Goal: Task Accomplishment & Management: Manage account settings

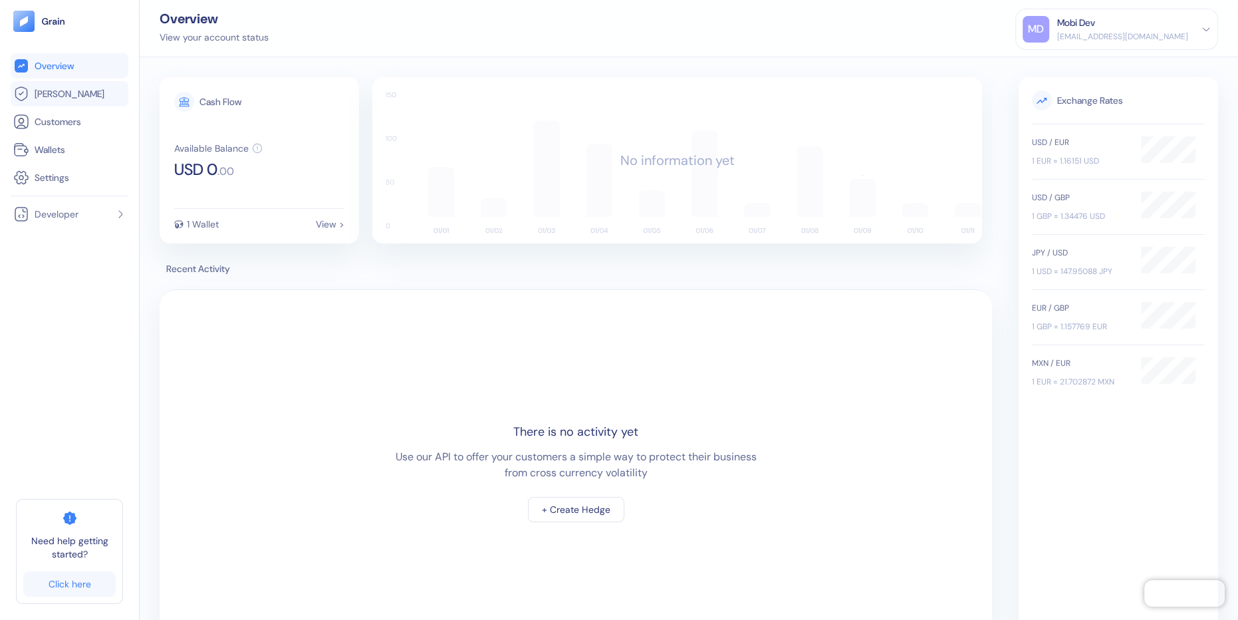
click at [57, 92] on span "[PERSON_NAME]" at bounding box center [70, 93] width 70 height 13
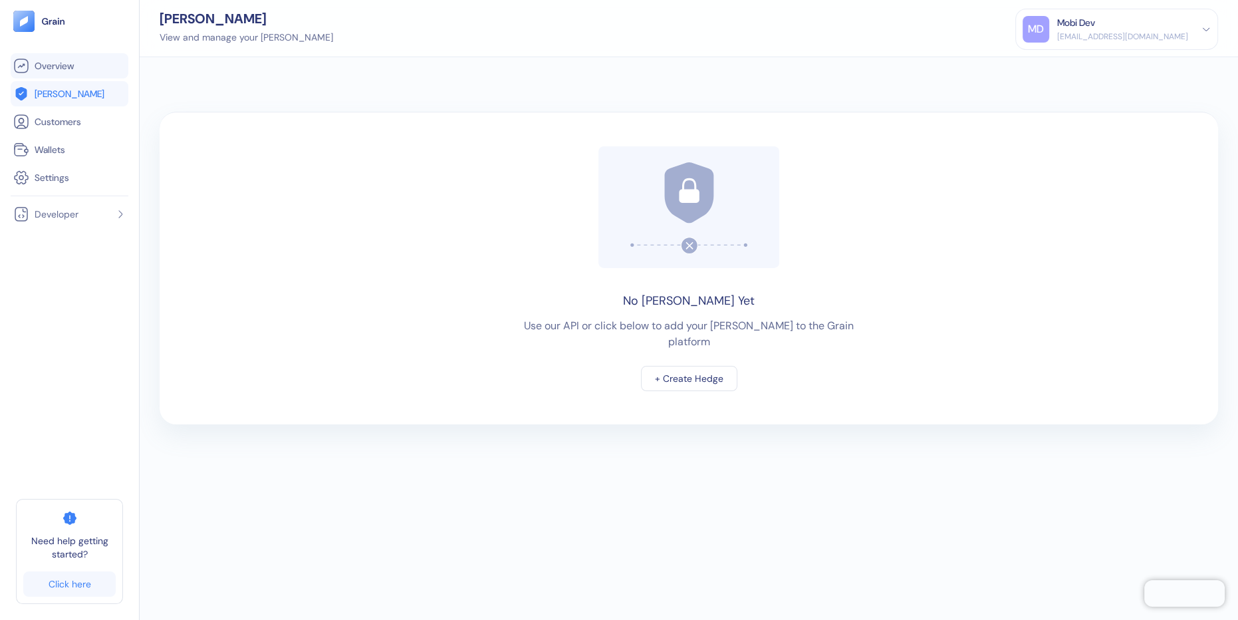
click at [62, 64] on span "Overview" at bounding box center [54, 65] width 39 height 13
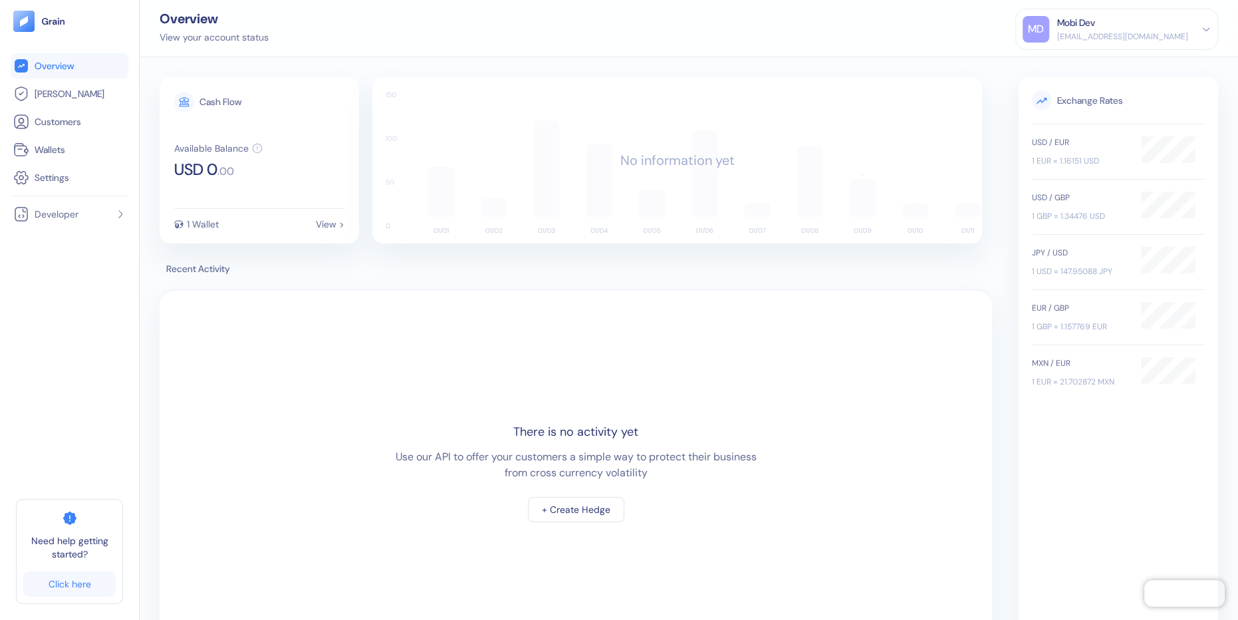
click at [1119, 31] on div "[EMAIL_ADDRESS][DOMAIN_NAME]" at bounding box center [1123, 37] width 131 height 12
click at [1077, 68] on div "Sign Out" at bounding box center [1058, 66] width 37 height 14
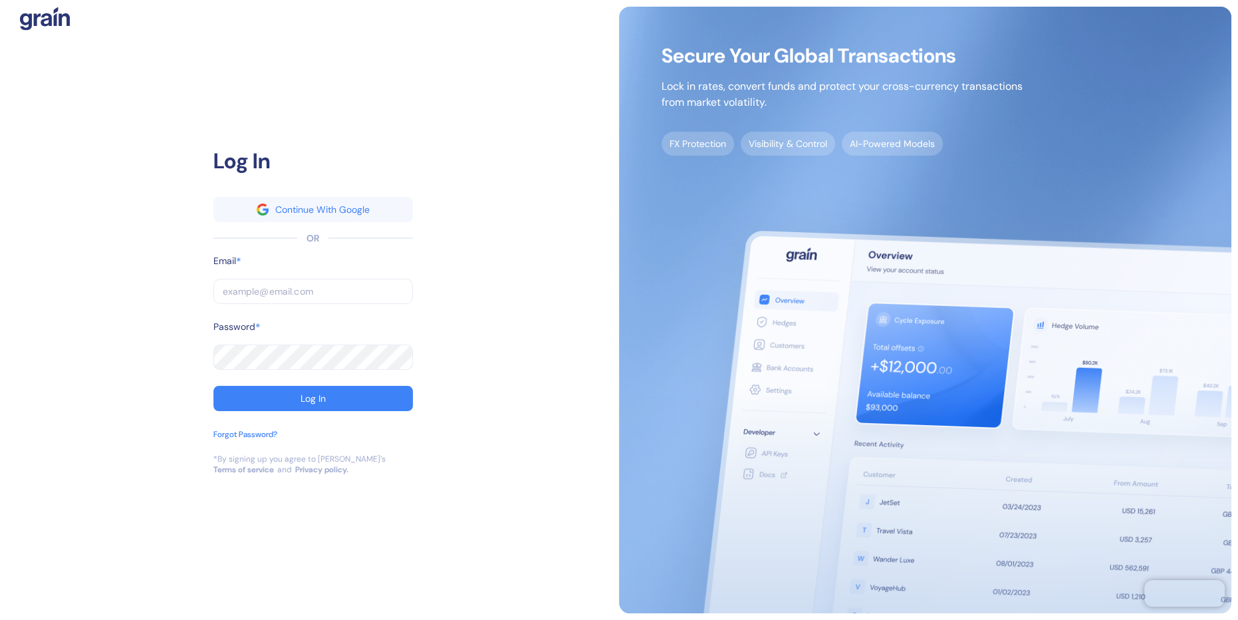
type input "[EMAIL_ADDRESS][DOMAIN_NAME]"
click at [307, 297] on input "[EMAIL_ADDRESS][DOMAIN_NAME]" at bounding box center [313, 291] width 200 height 25
click at [305, 396] on div "Log In" at bounding box center [313, 398] width 25 height 9
